Goal: Task Accomplishment & Management: Complete application form

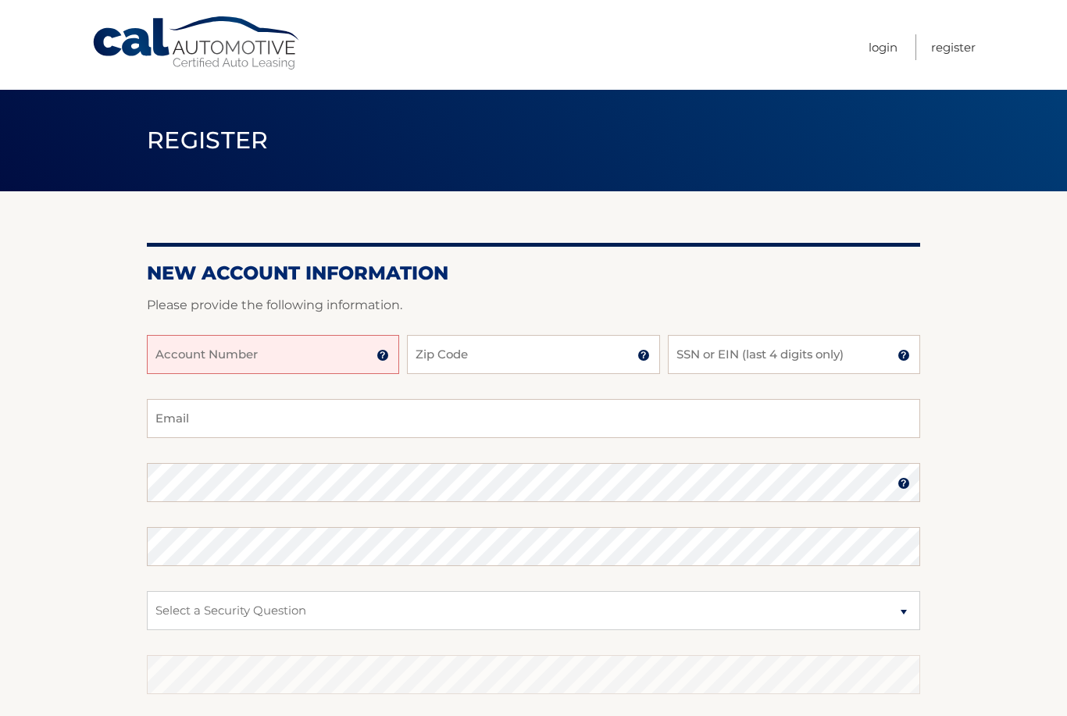
click at [325, 344] on input "Account Number" at bounding box center [273, 354] width 252 height 39
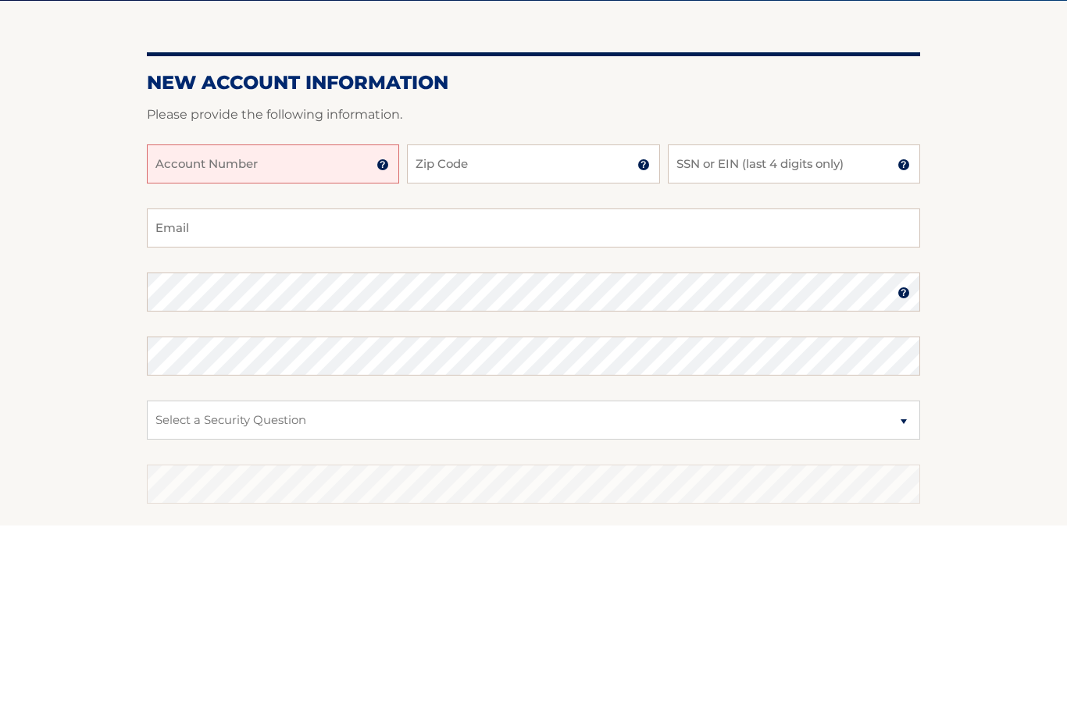
click at [374, 335] on input "Account Number" at bounding box center [273, 354] width 252 height 39
click at [380, 349] on img at bounding box center [382, 355] width 12 height 12
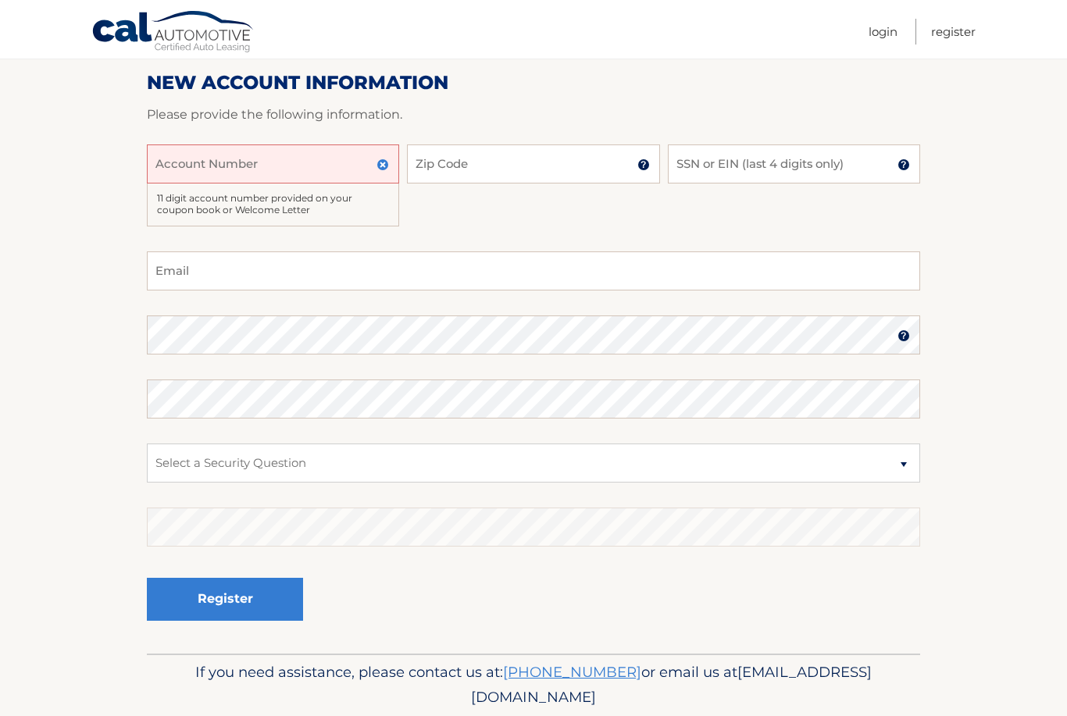
click at [289, 151] on input "Account Number" at bounding box center [273, 163] width 252 height 39
type input "44455998321"
click at [555, 165] on input "Zip Code" at bounding box center [533, 163] width 252 height 39
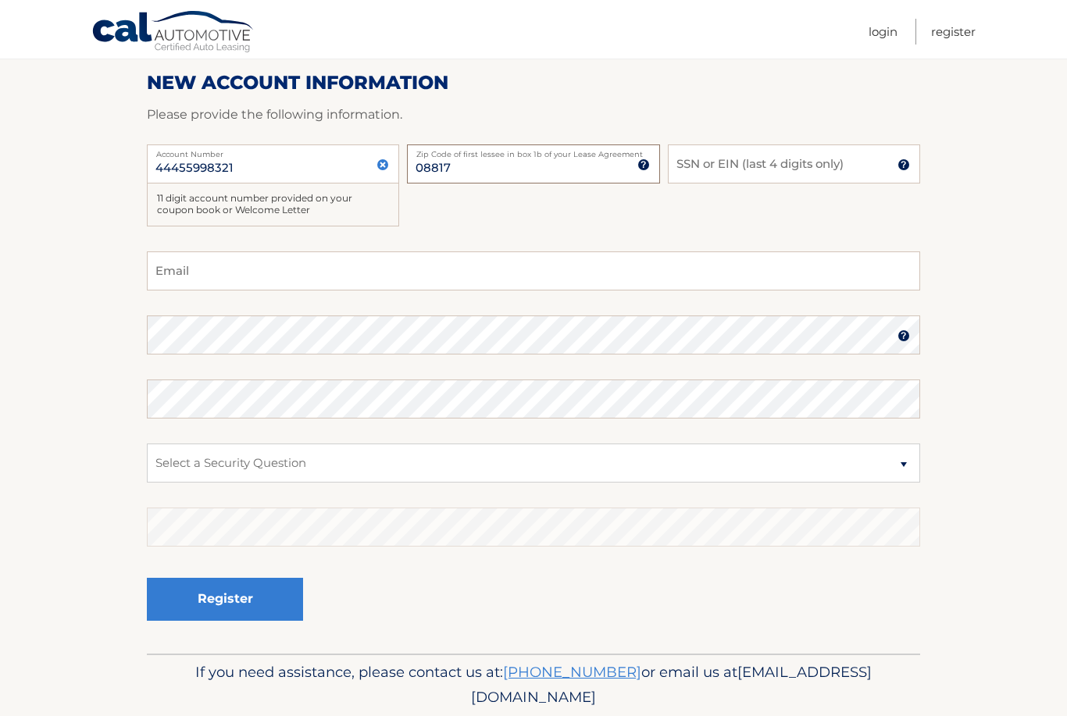
type input "08817"
click at [810, 173] on input "SSN or EIN (last 4 digits only)" at bounding box center [794, 163] width 252 height 39
type input "4570"
click at [443, 221] on div "44455998321 Account Number 11 digit account number provided on your coupon book…" at bounding box center [533, 197] width 773 height 107
click at [756, 269] on input "Email" at bounding box center [533, 271] width 773 height 39
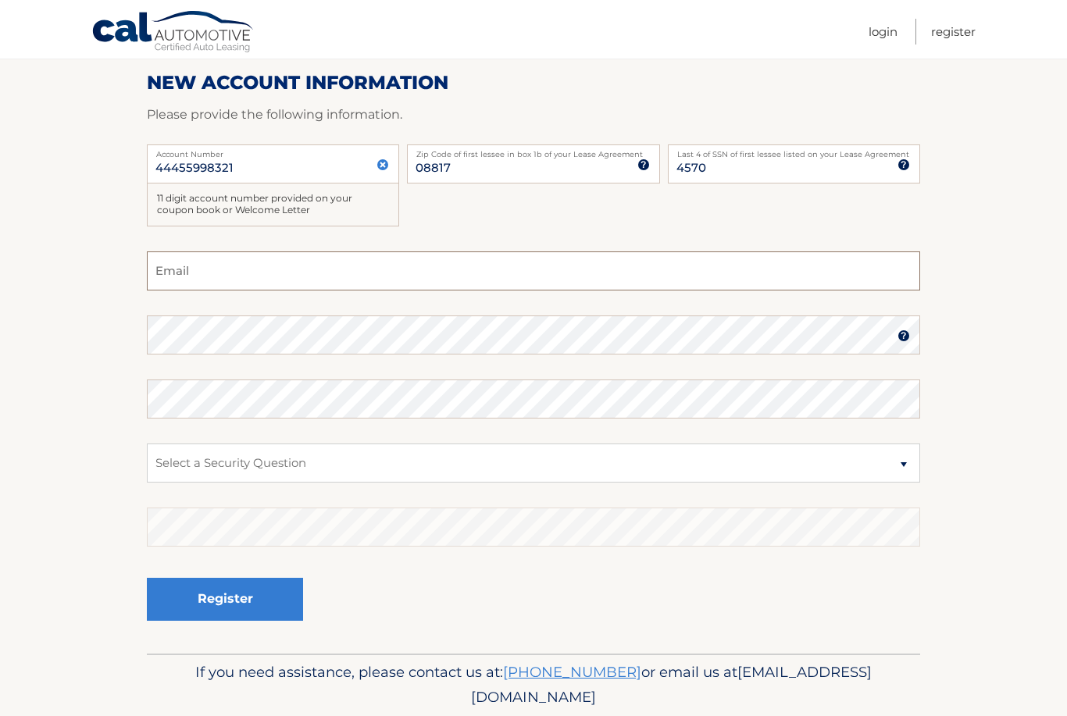
type input "[EMAIL_ADDRESS][DOMAIN_NAME]"
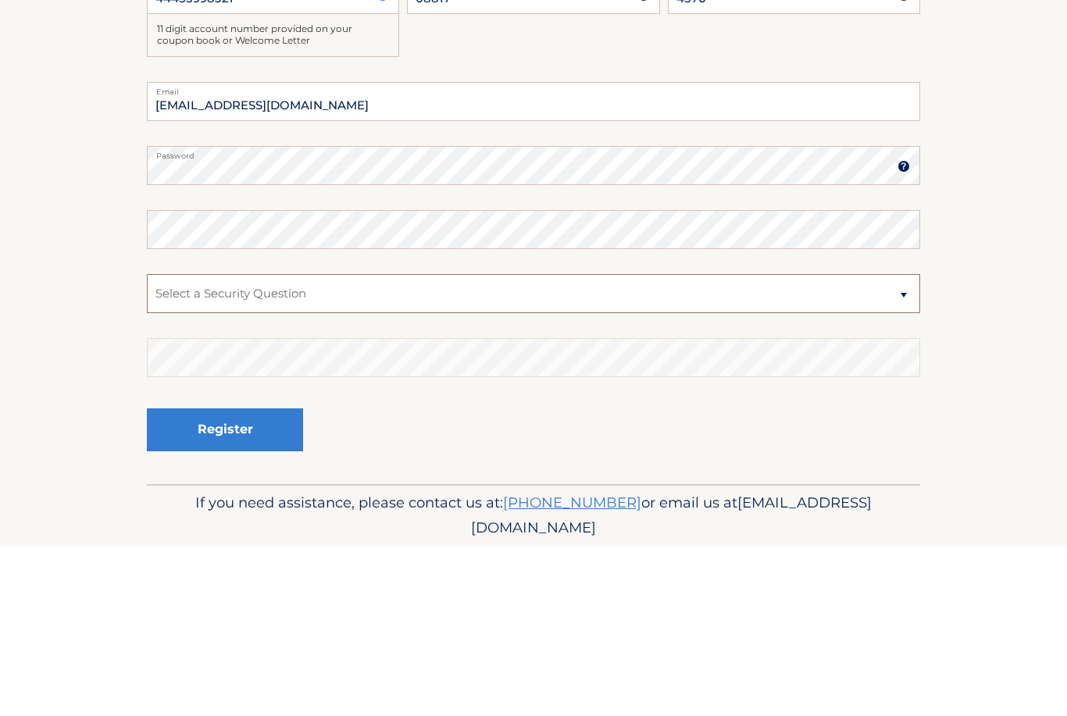
click at [392, 444] on select "Select a Security Question What was the name of your elementary school? What is…" at bounding box center [533, 463] width 773 height 39
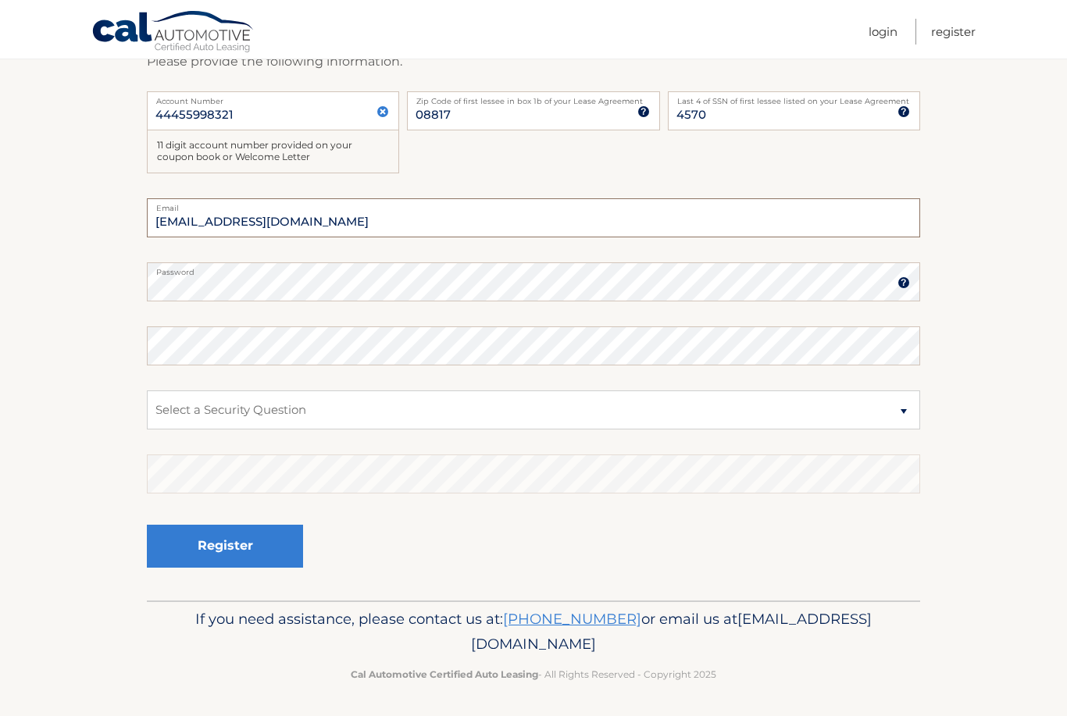
click at [584, 216] on input "[EMAIL_ADDRESS][DOMAIN_NAME]" at bounding box center [533, 217] width 773 height 39
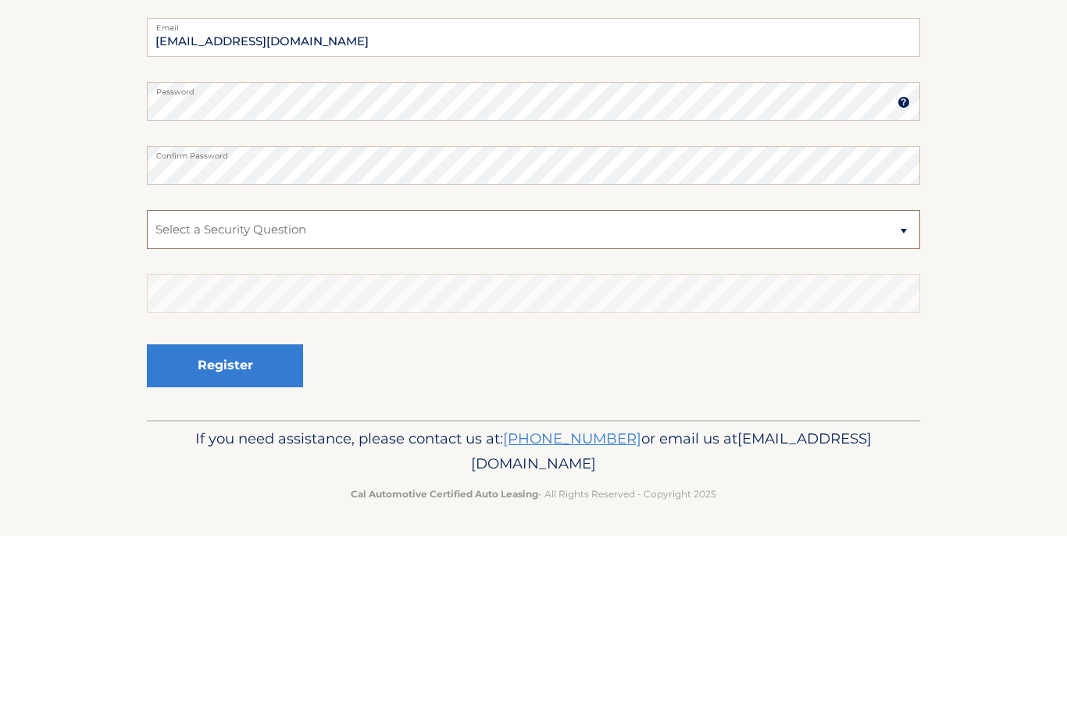
click at [437, 391] on select "Select a Security Question What was the name of your elementary school? What is…" at bounding box center [533, 410] width 773 height 39
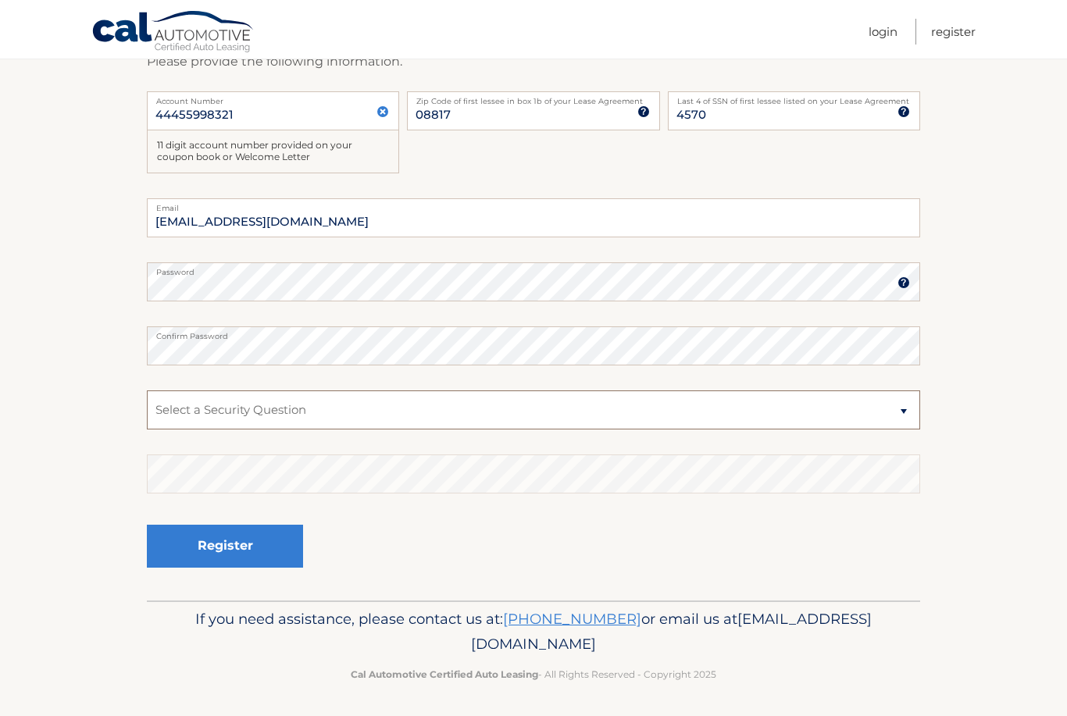
select select "1"
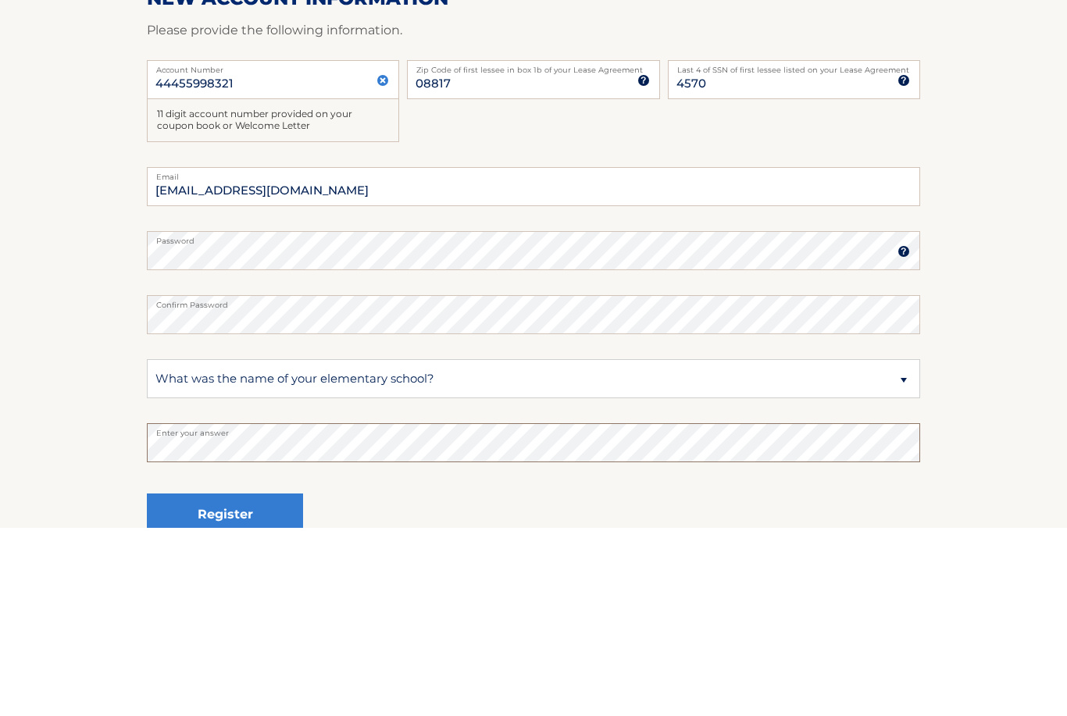
scroll to position [0, 0]
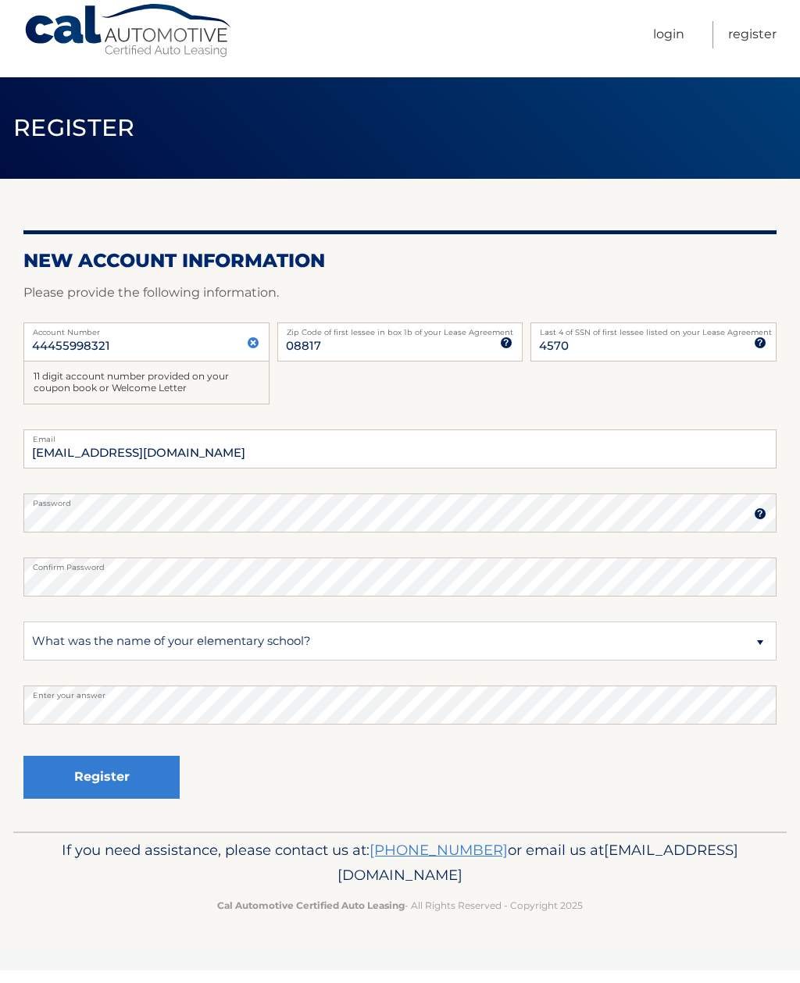
click at [761, 520] on img at bounding box center [760, 526] width 12 height 12
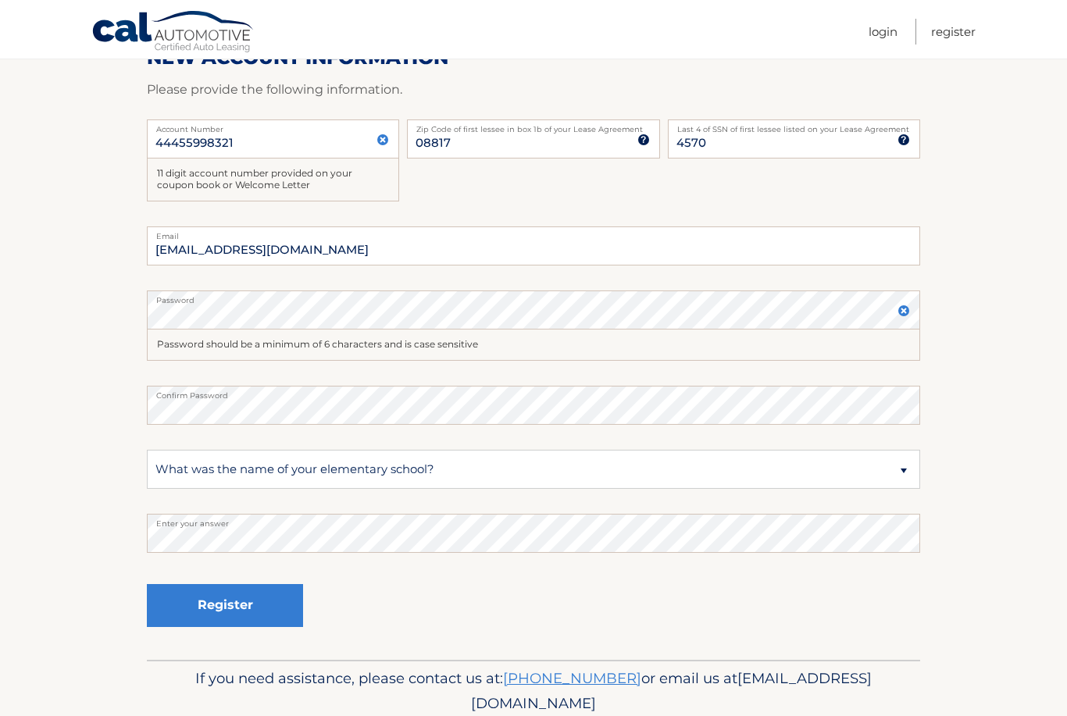
scroll to position [224, 0]
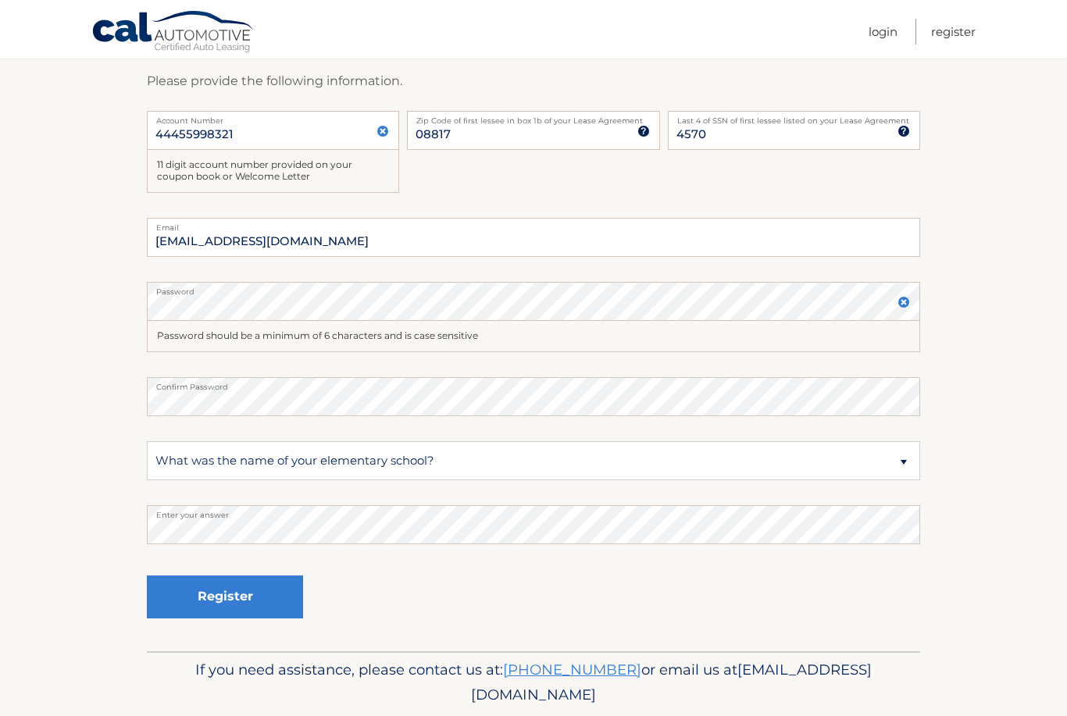
click at [241, 578] on button "Register" at bounding box center [225, 597] width 156 height 43
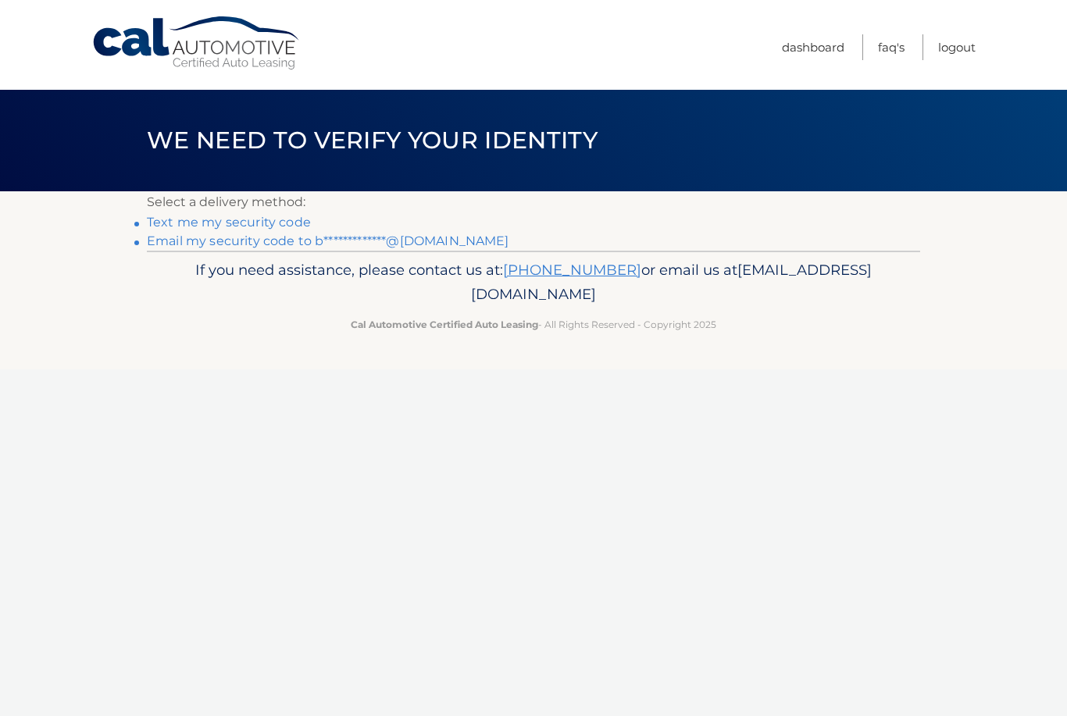
click at [259, 222] on link "Text me my security code" at bounding box center [229, 222] width 164 height 15
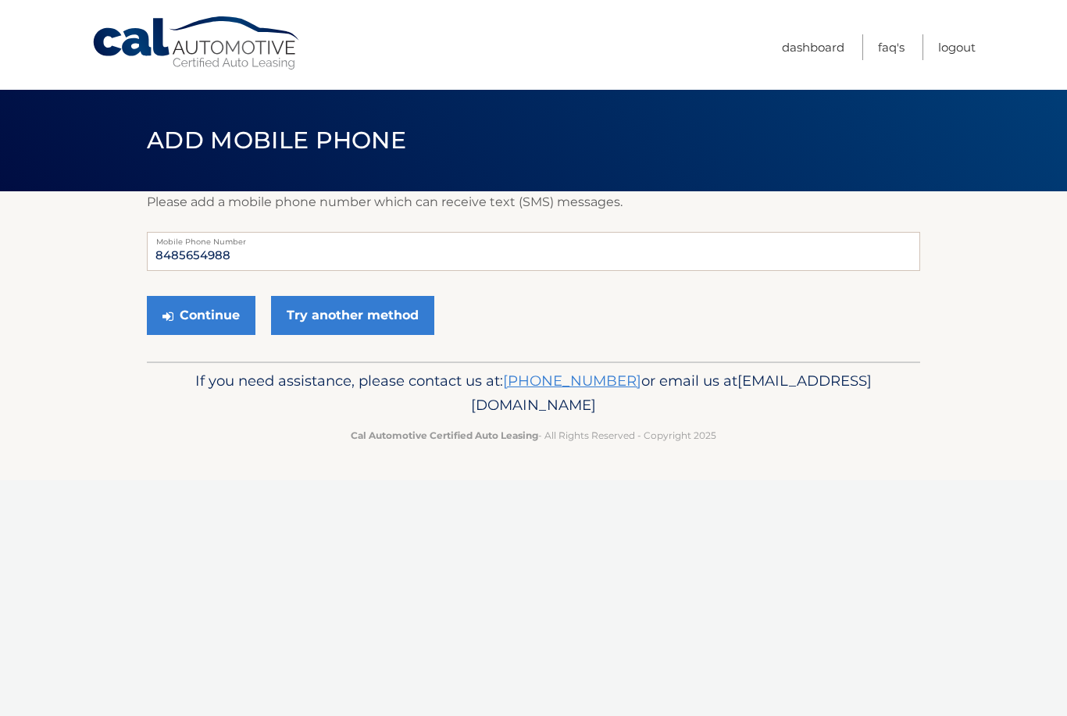
click at [209, 308] on button "Continue" at bounding box center [201, 315] width 109 height 39
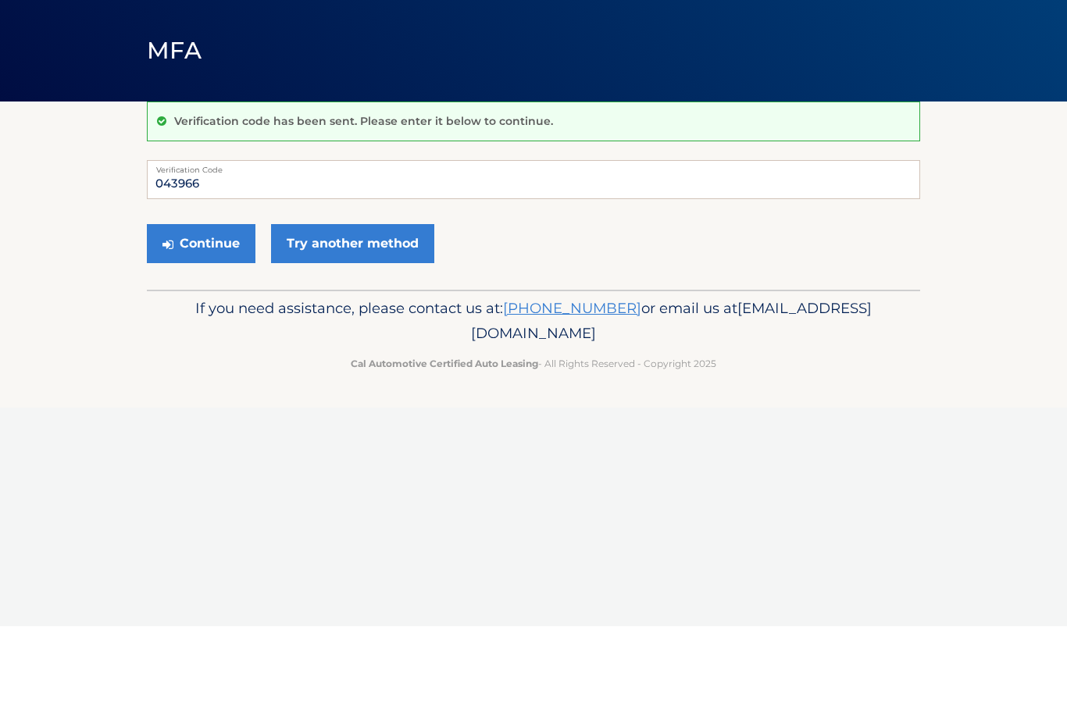
type input "043966"
click at [192, 314] on button "Continue" at bounding box center [201, 333] width 109 height 39
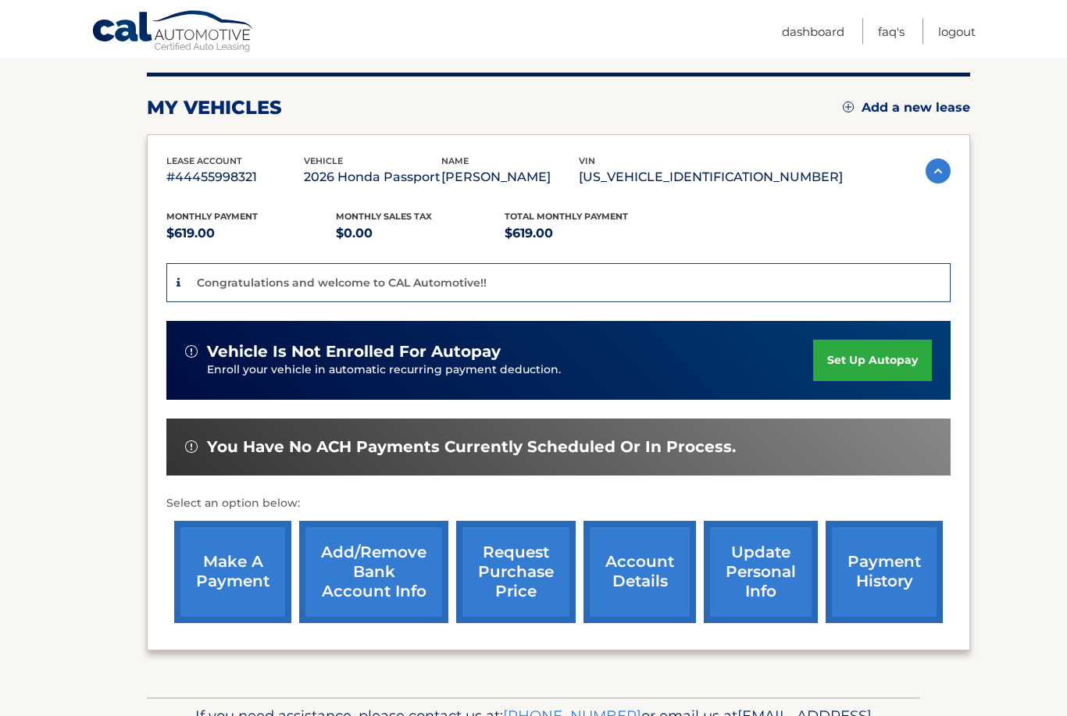
scroll to position [189, 0]
click at [369, 587] on link "Add/Remove bank account info" at bounding box center [373, 572] width 149 height 102
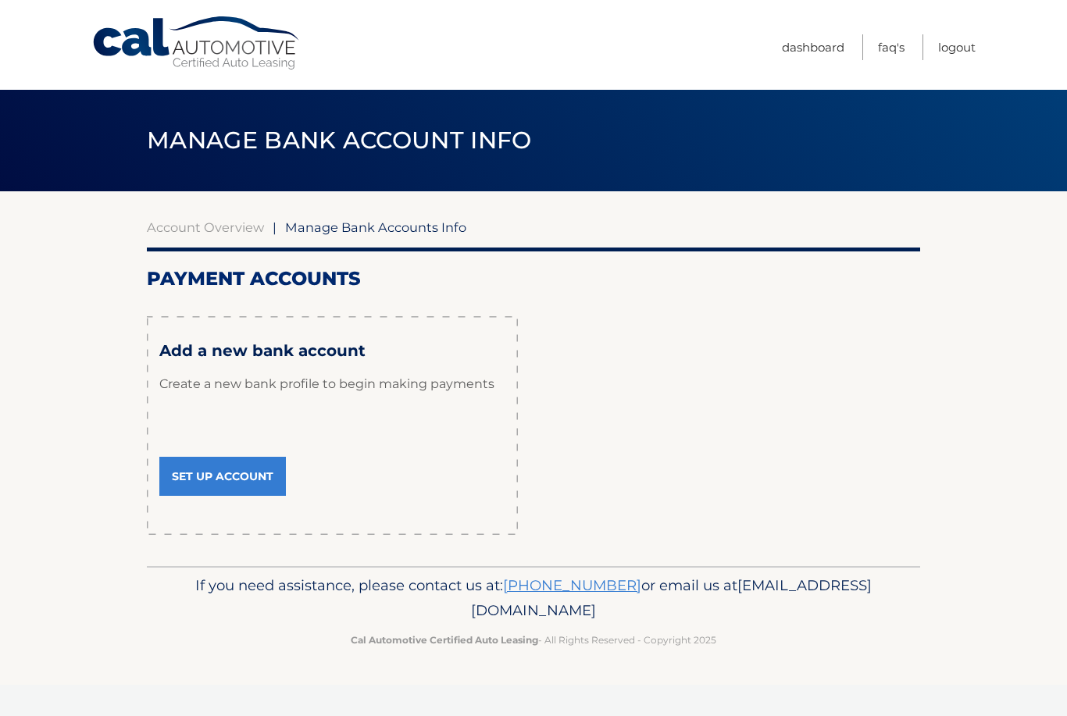
click at [219, 472] on link "Set Up Account" at bounding box center [222, 476] width 127 height 39
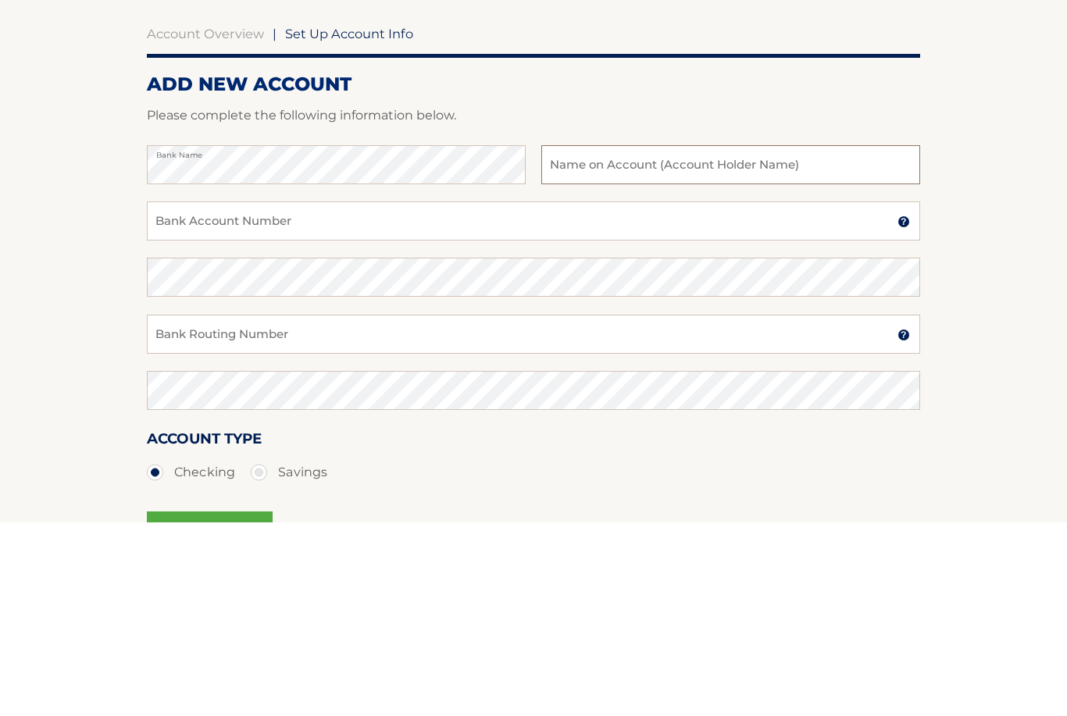
click at [718, 339] on input "text" at bounding box center [730, 358] width 379 height 39
type input "b"
type input "Bonifacio pintac sing jr"
click at [431, 395] on input "Bank Account Number" at bounding box center [533, 414] width 773 height 39
type input "381043385197"
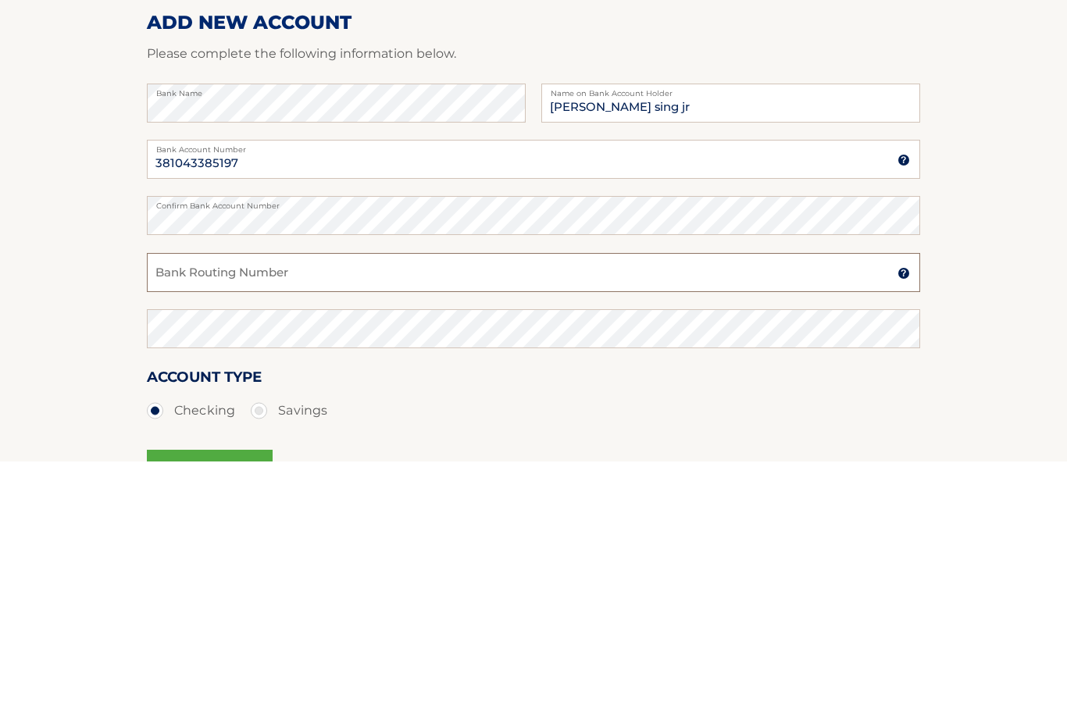
click at [737, 508] on input "Bank Routing Number" at bounding box center [533, 527] width 773 height 39
click at [526, 508] on input "Bank Routing Number" at bounding box center [533, 527] width 773 height 39
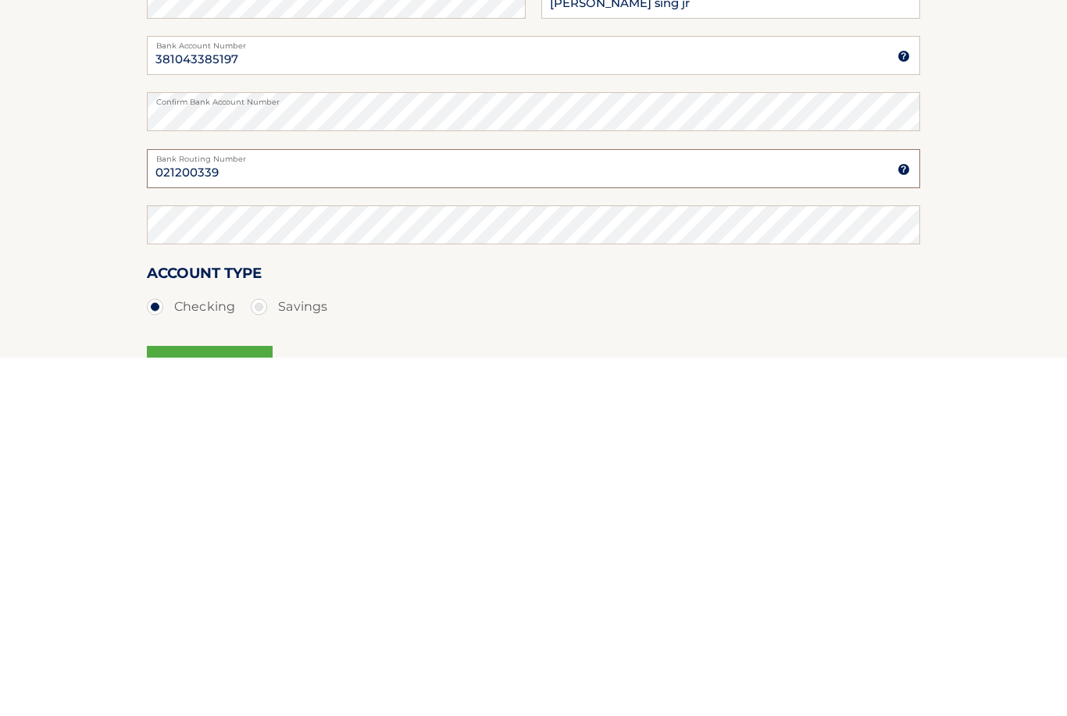
type input "021200339"
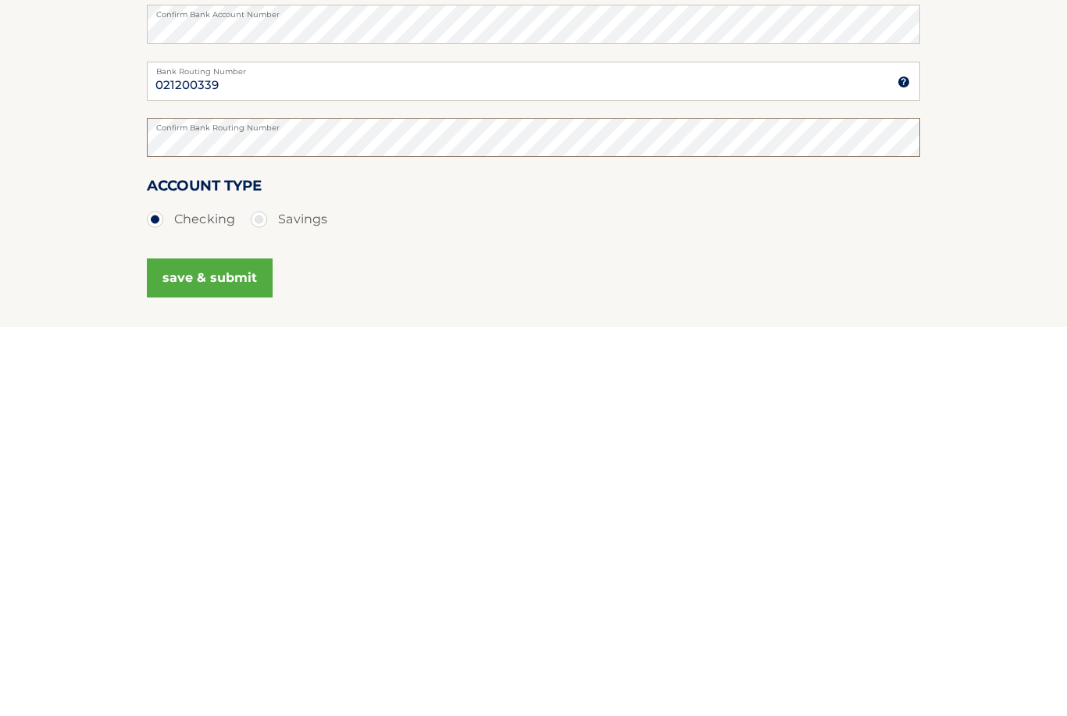
scroll to position [60, 0]
click at [201, 645] on button "save & submit" at bounding box center [210, 664] width 126 height 39
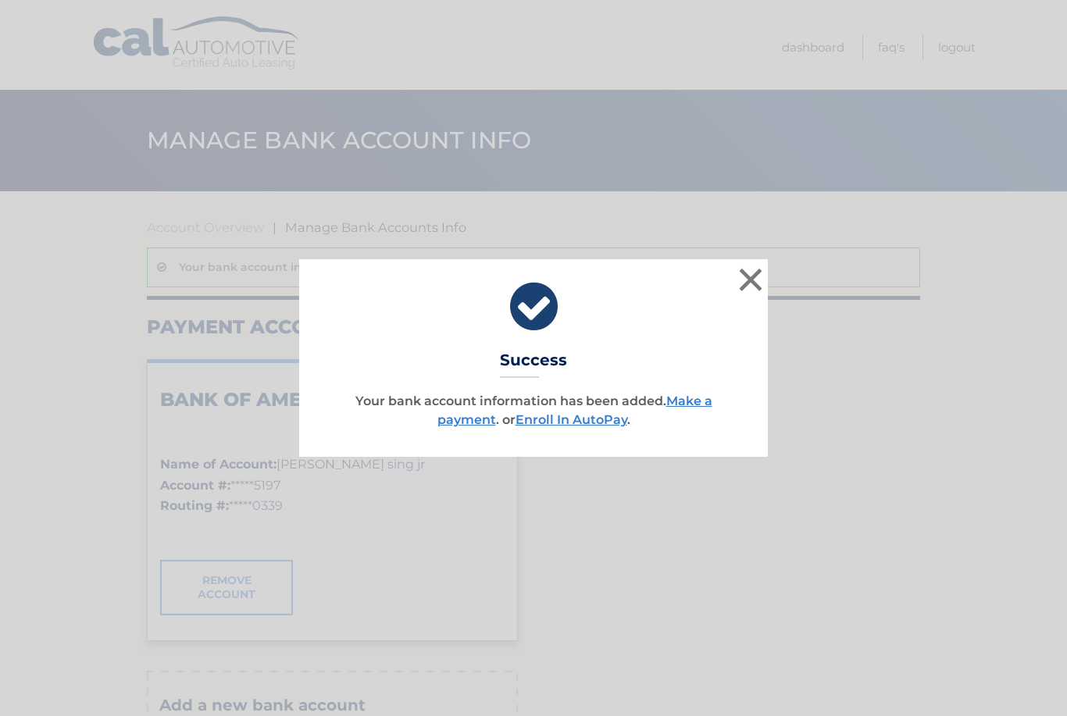
click at [759, 278] on button "×" at bounding box center [750, 279] width 31 height 31
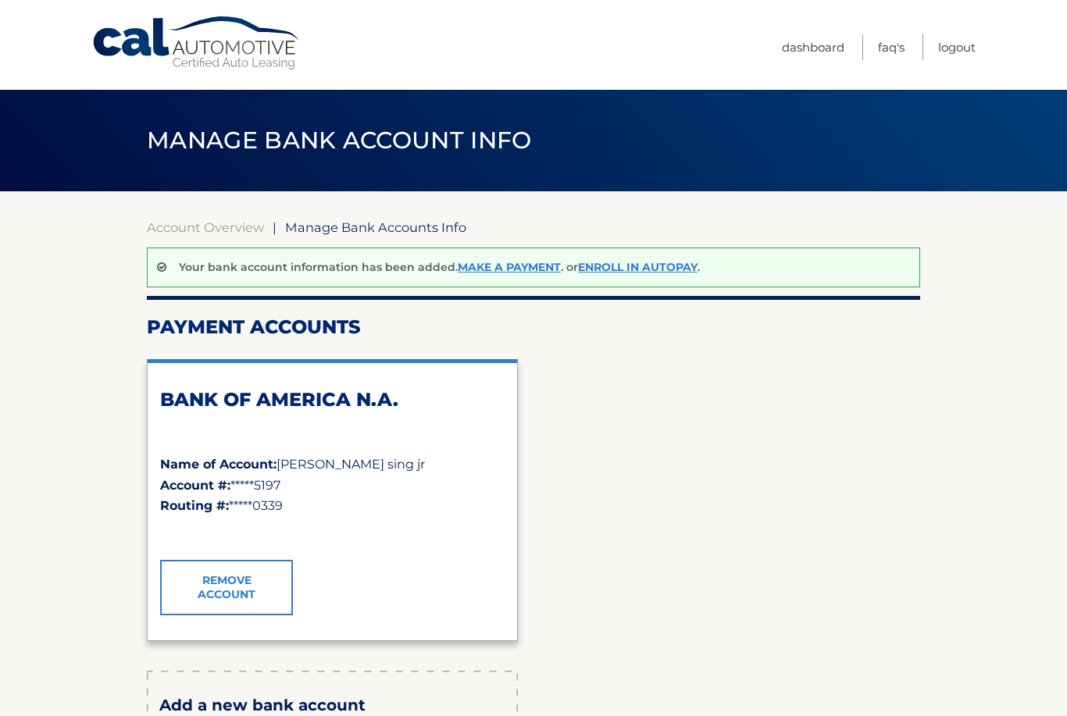
click at [817, 47] on link "Dashboard" at bounding box center [813, 47] width 62 height 26
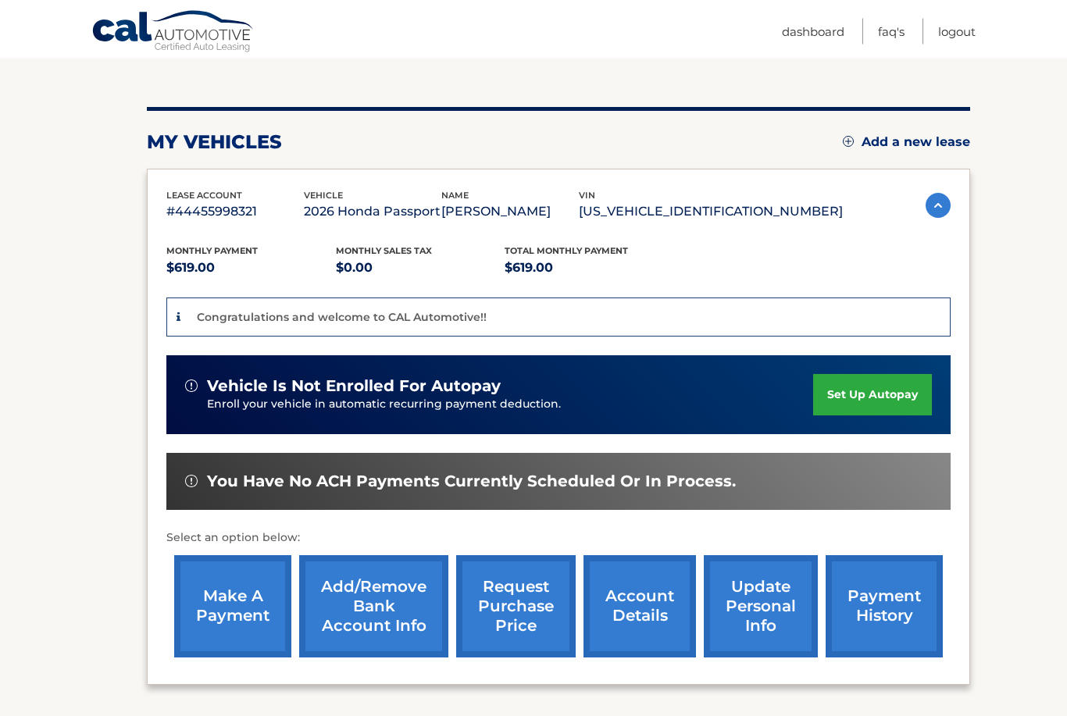
scroll to position [155, 0]
click at [630, 608] on link "account details" at bounding box center [639, 606] width 112 height 102
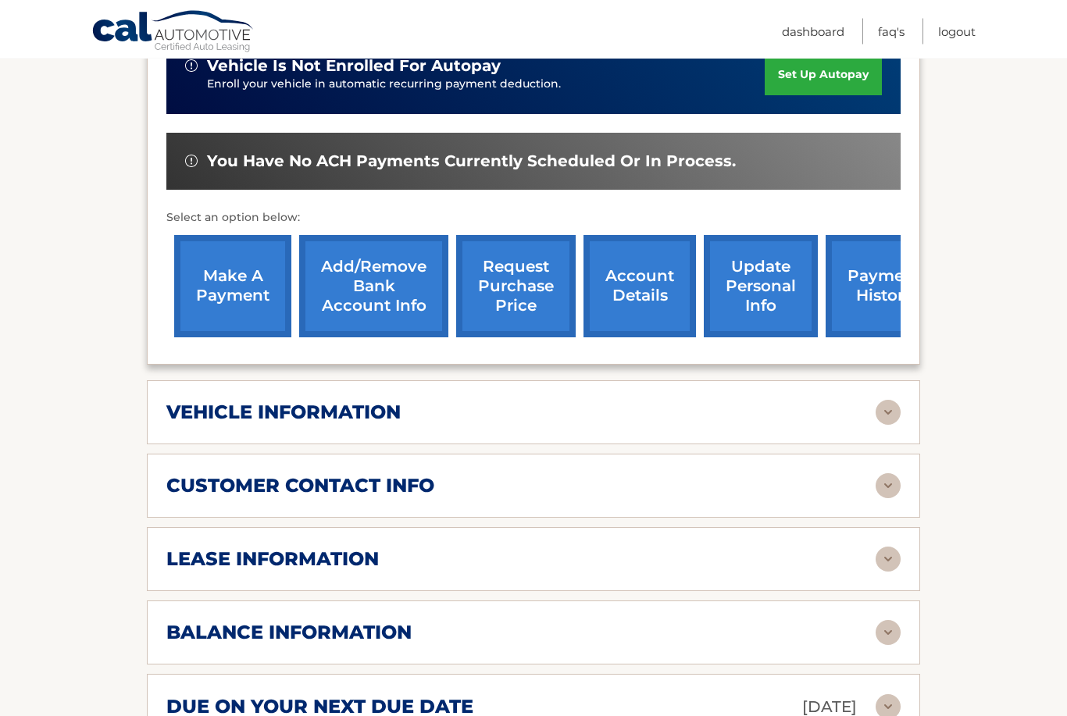
scroll to position [460, 0]
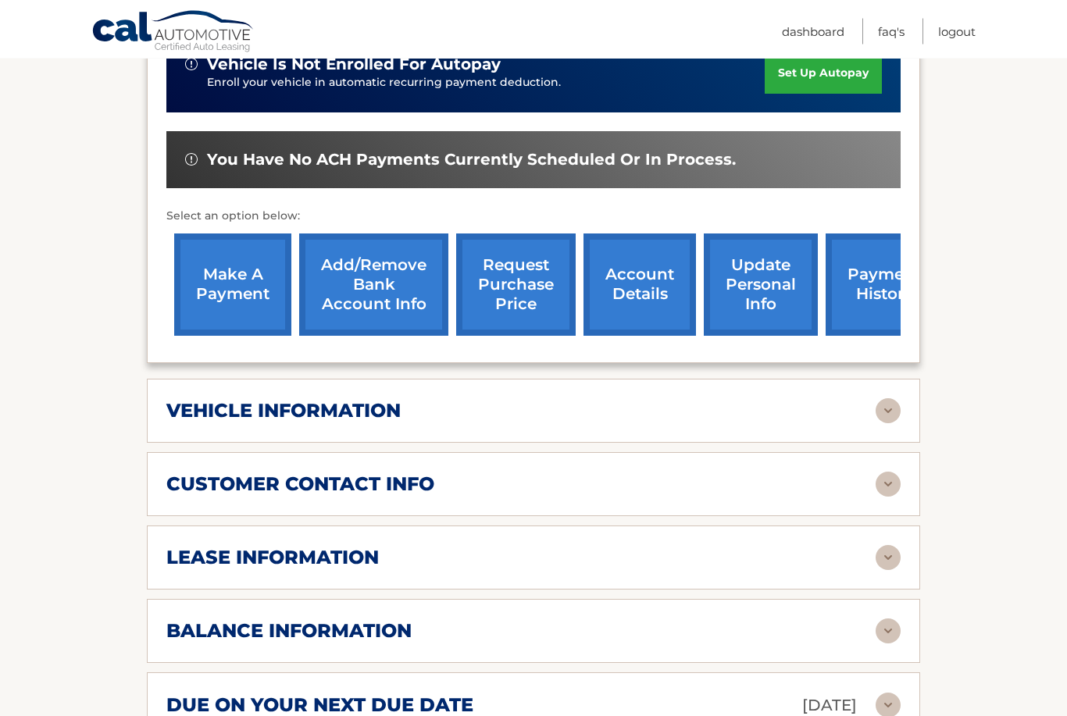
click at [885, 546] on img at bounding box center [888, 558] width 25 height 25
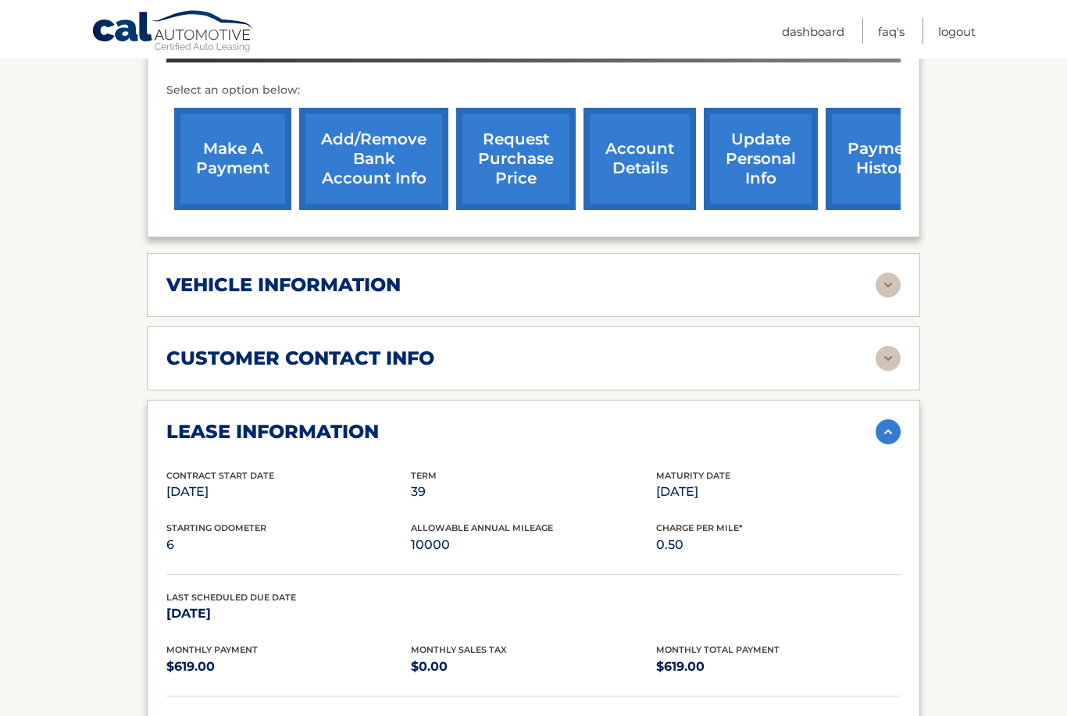
scroll to position [614, 0]
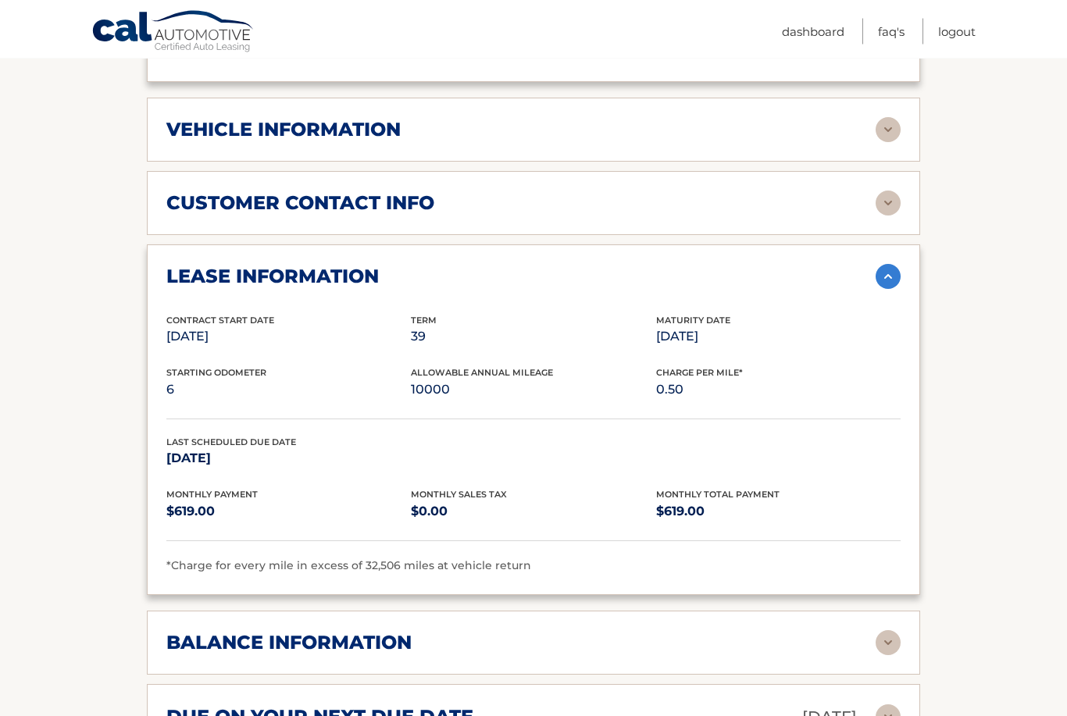
click at [897, 631] on img at bounding box center [888, 643] width 25 height 25
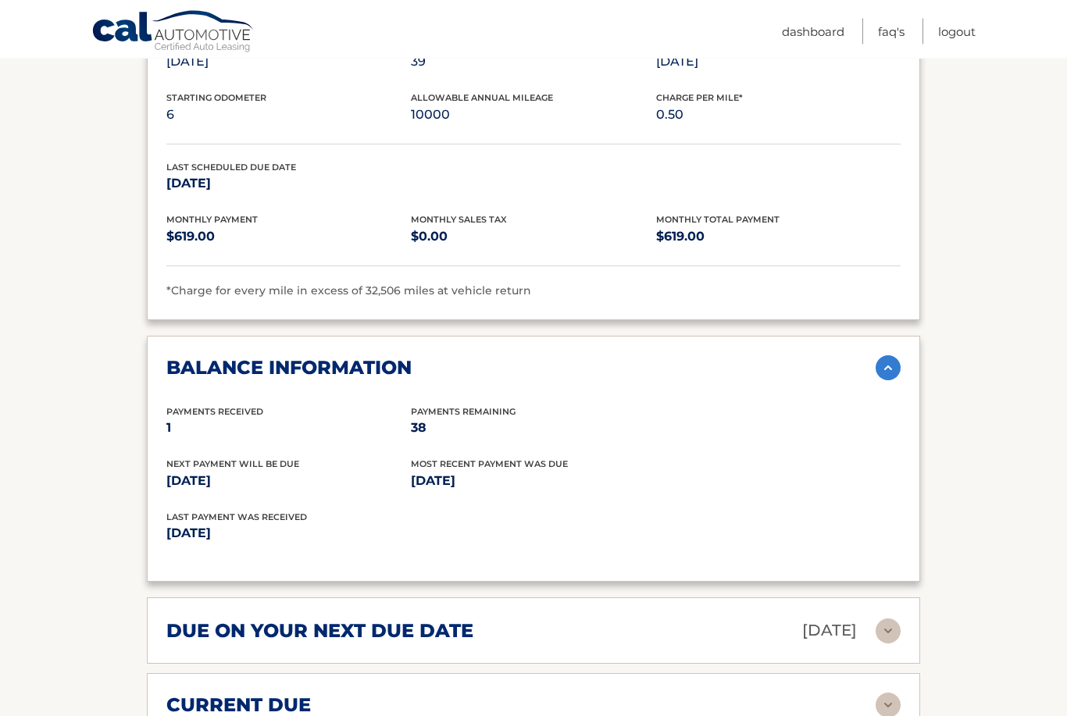
scroll to position [1017, 0]
click at [885, 619] on img at bounding box center [888, 631] width 25 height 25
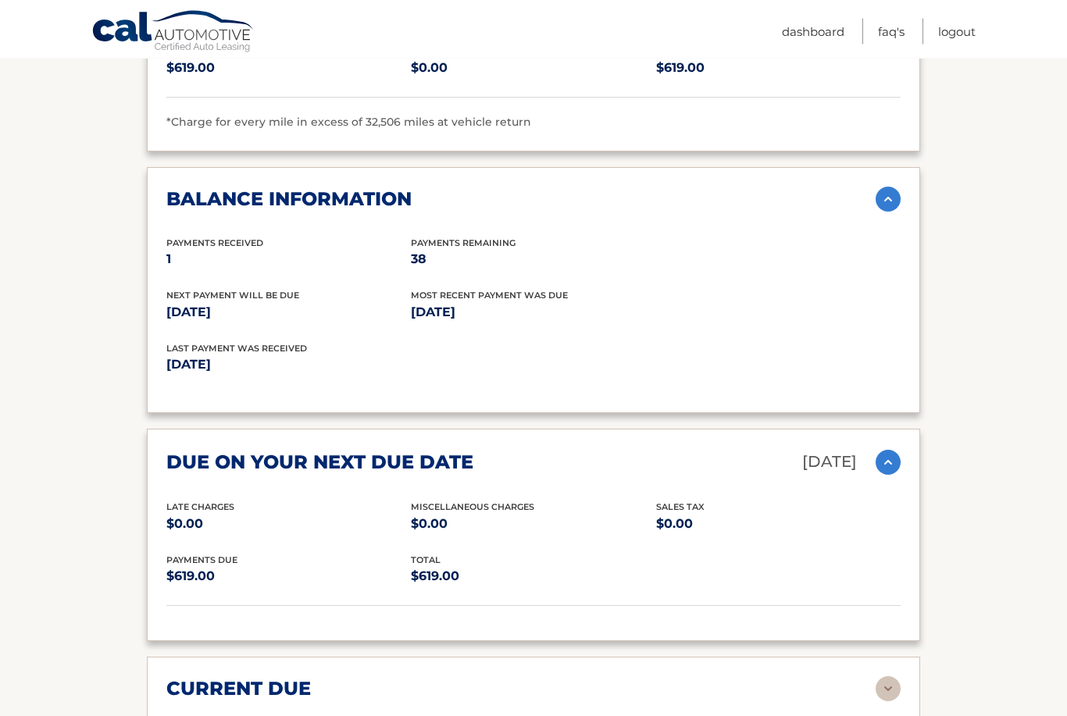
scroll to position [1192, 0]
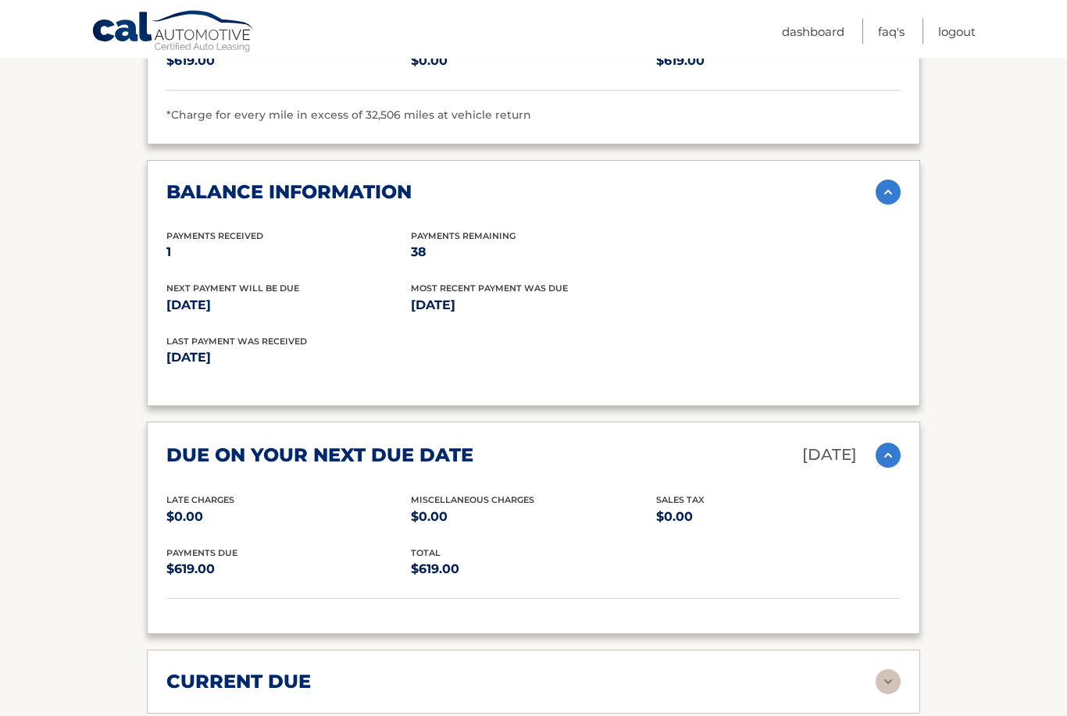
click at [896, 670] on img at bounding box center [888, 682] width 25 height 25
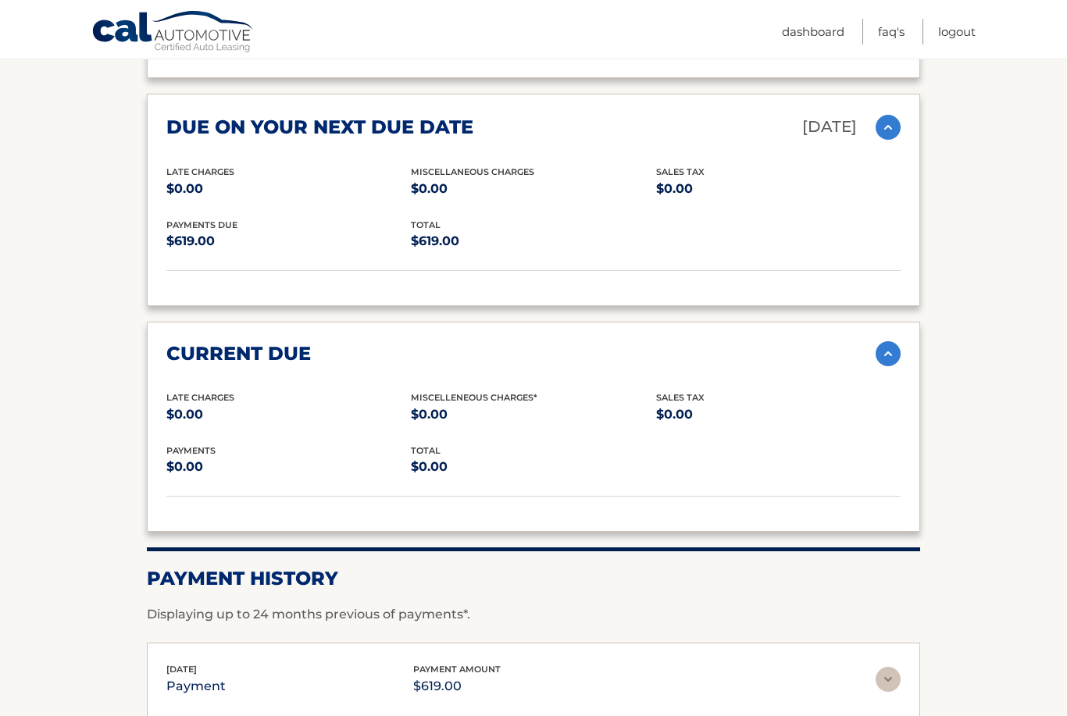
scroll to position [1540, 0]
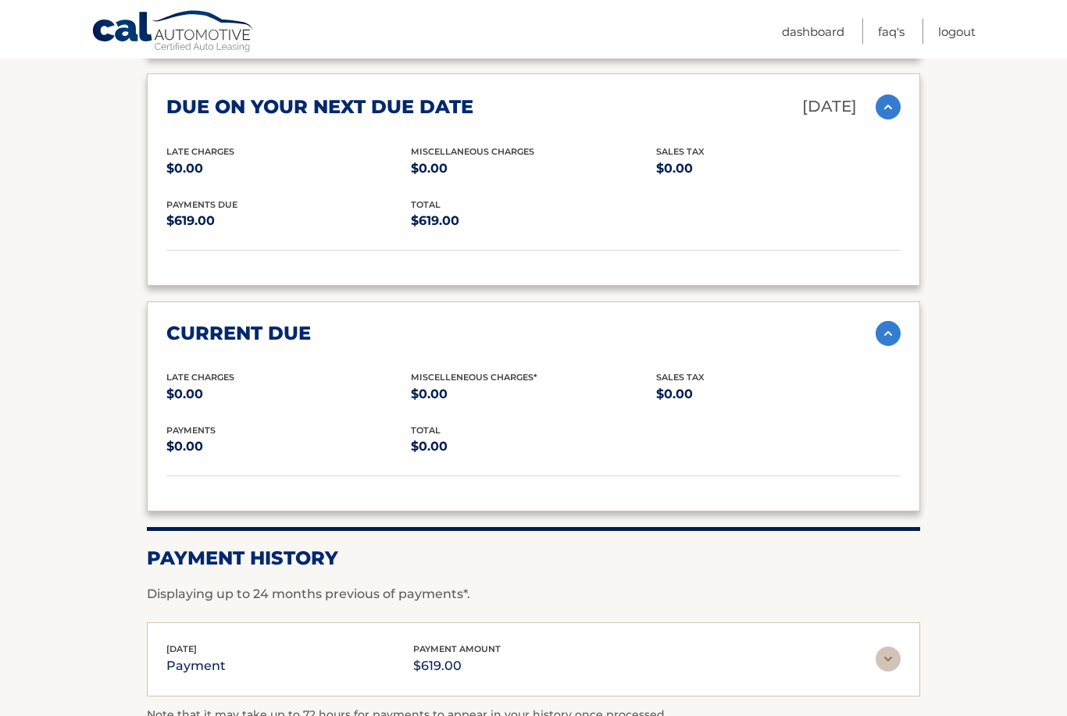
click at [893, 648] on img at bounding box center [888, 660] width 25 height 25
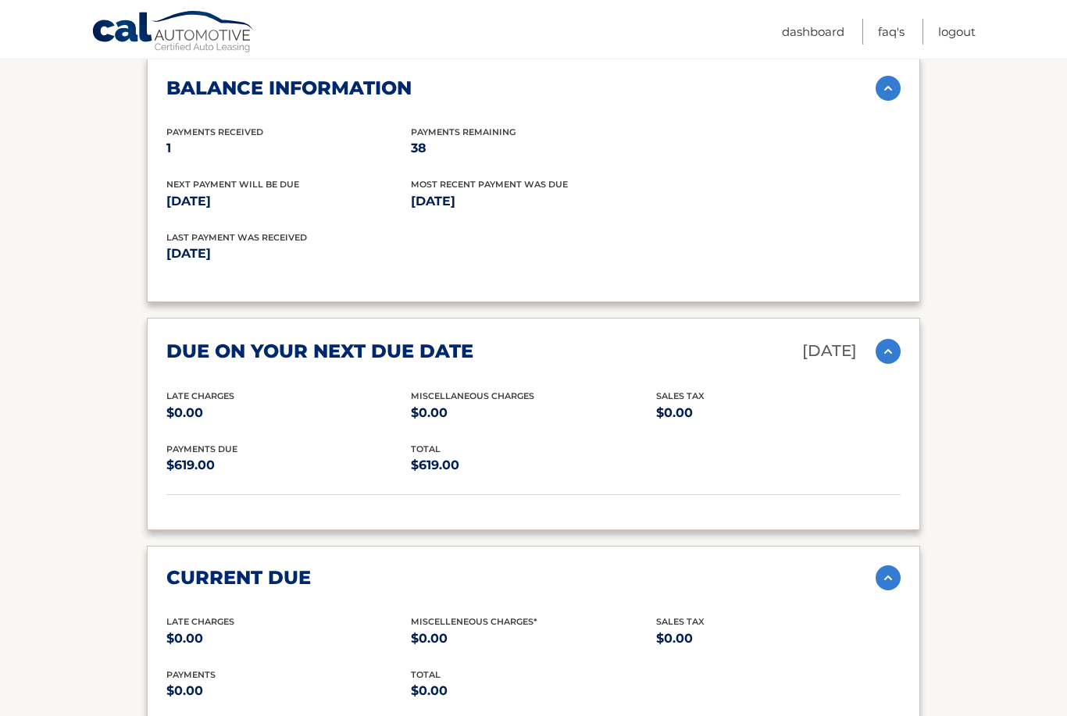
scroll to position [1295, 0]
